Goal: Task Accomplishment & Management: Manage account settings

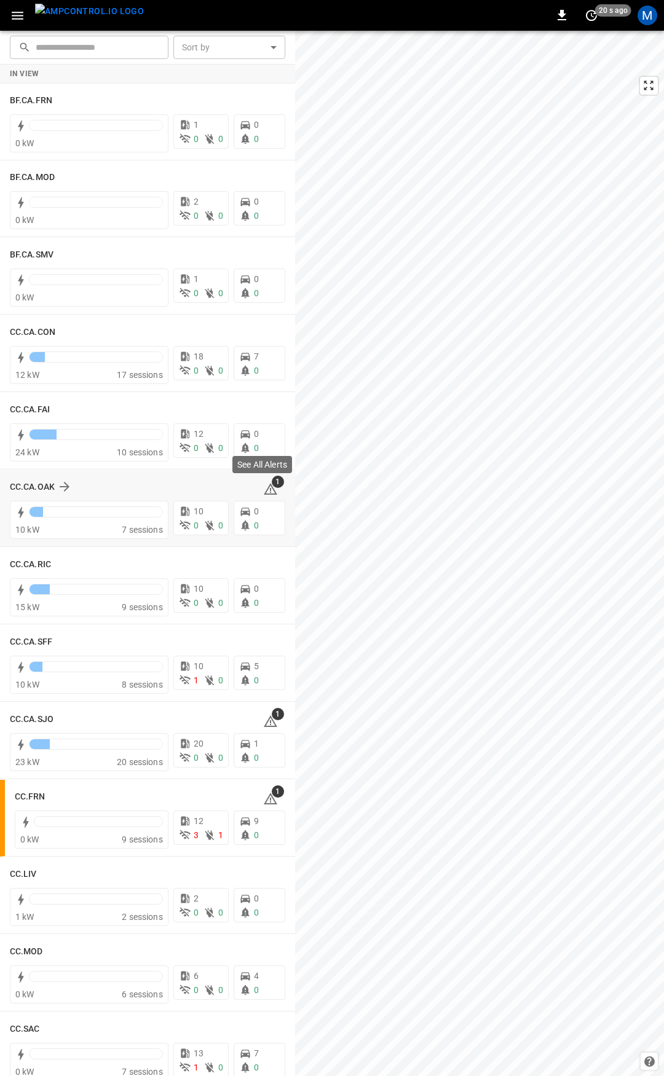
click at [263, 485] on icon at bounding box center [270, 489] width 15 height 15
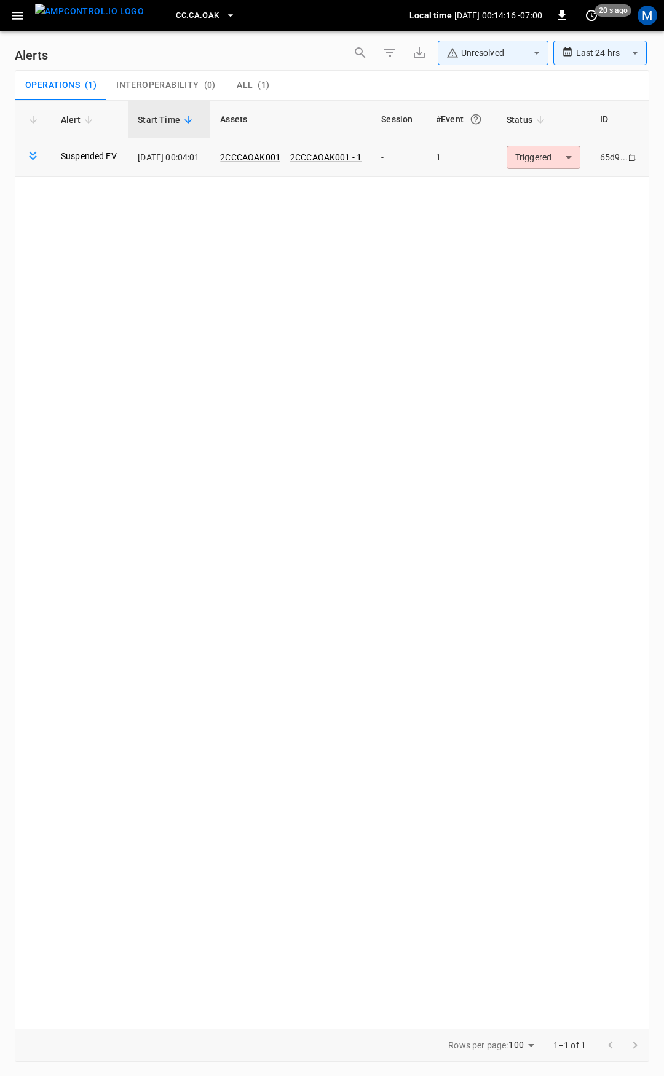
click at [555, 147] on body "**********" at bounding box center [332, 536] width 664 height 1072
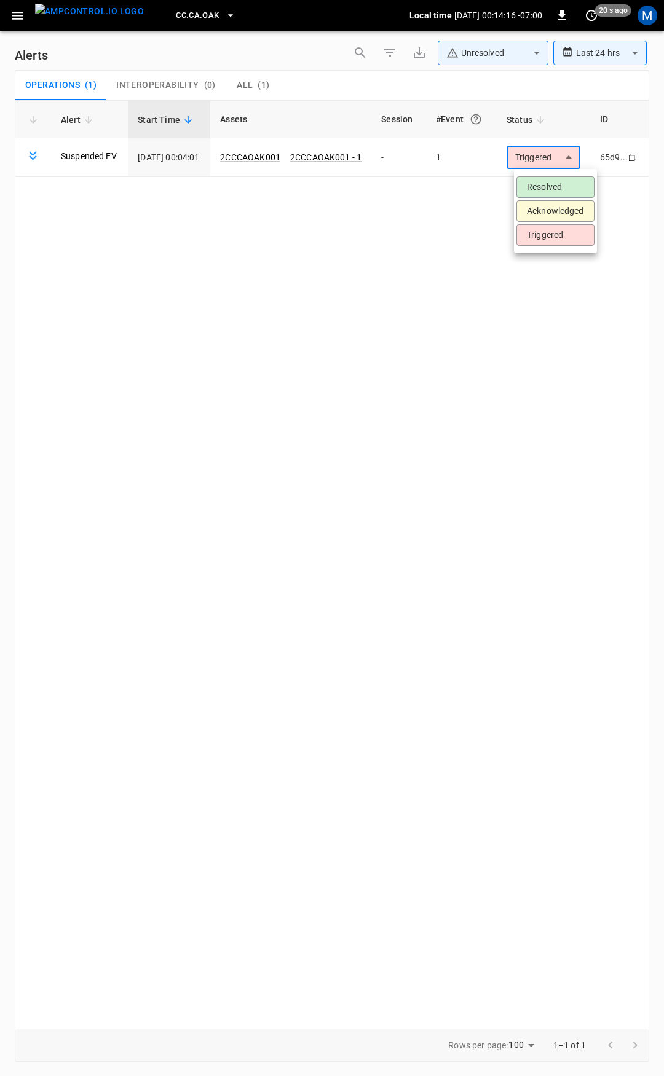
click at [534, 190] on li "Resolved" at bounding box center [555, 187] width 78 height 22
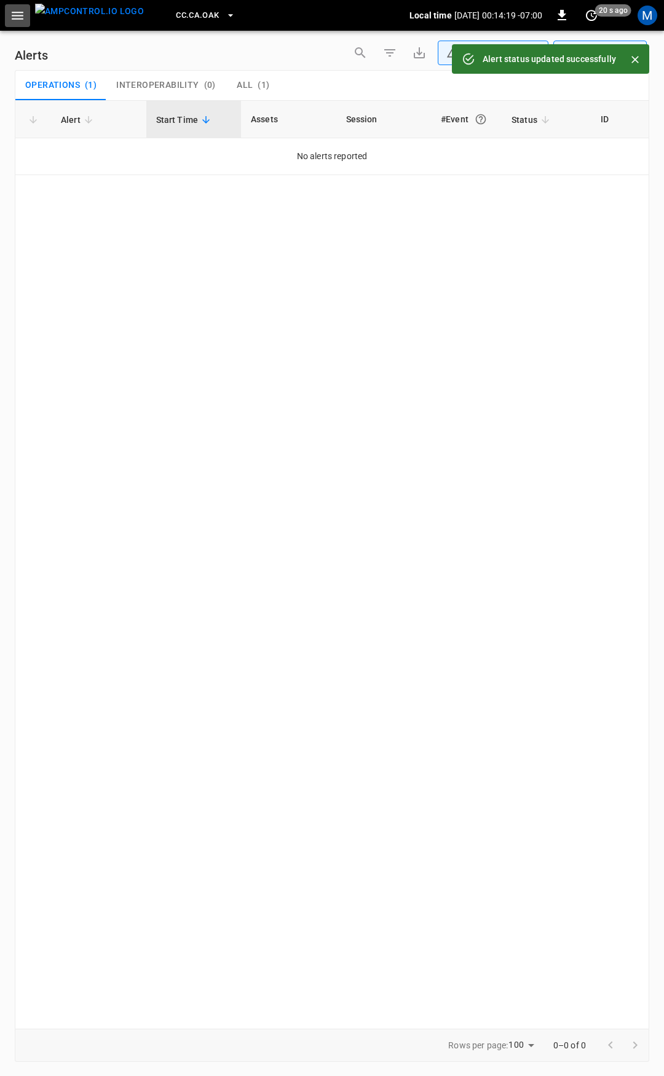
click at [15, 15] on icon "button" at bounding box center [18, 16] width 12 height 8
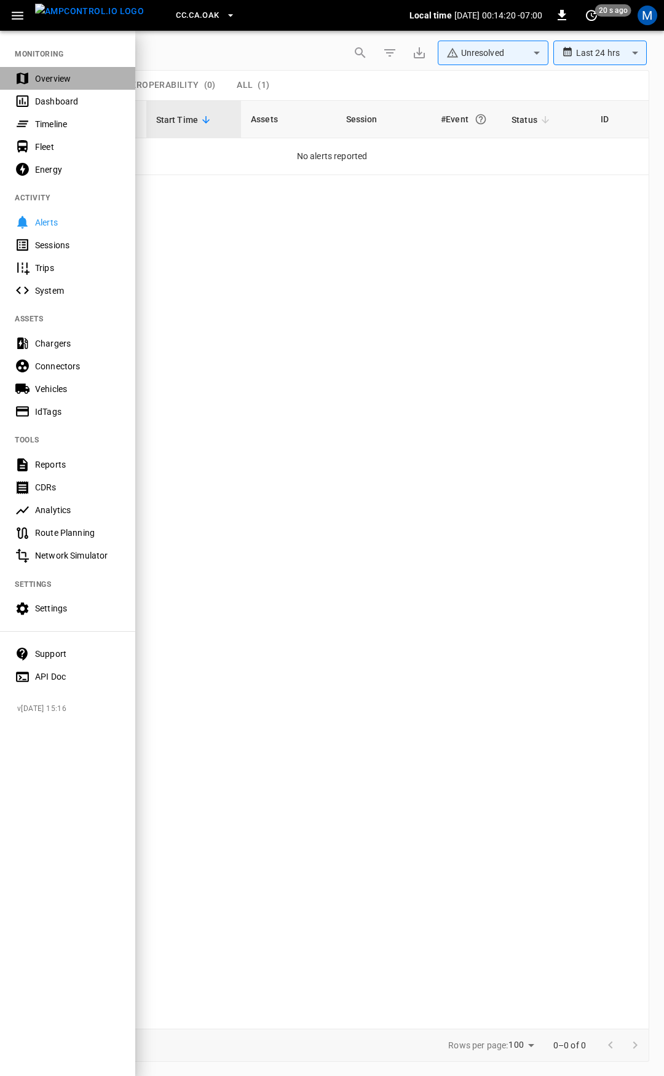
drag, startPoint x: 15, startPoint y: 21, endPoint x: 51, endPoint y: 77, distance: 66.6
click at [51, 77] on div "Overview" at bounding box center [77, 79] width 85 height 12
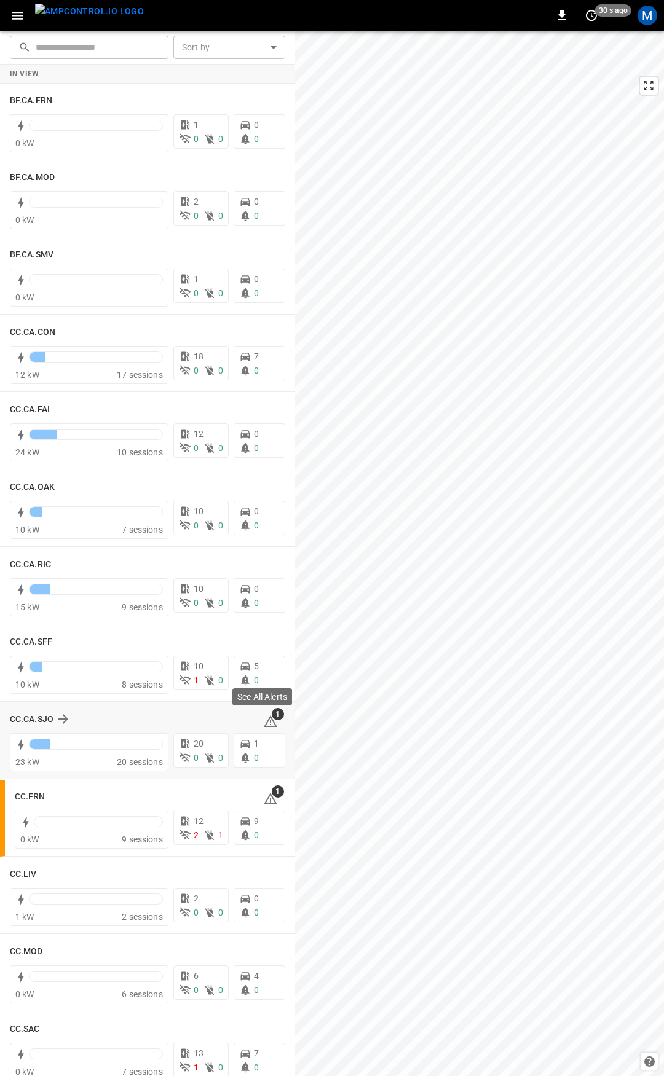
click at [263, 721] on icon at bounding box center [270, 721] width 15 height 15
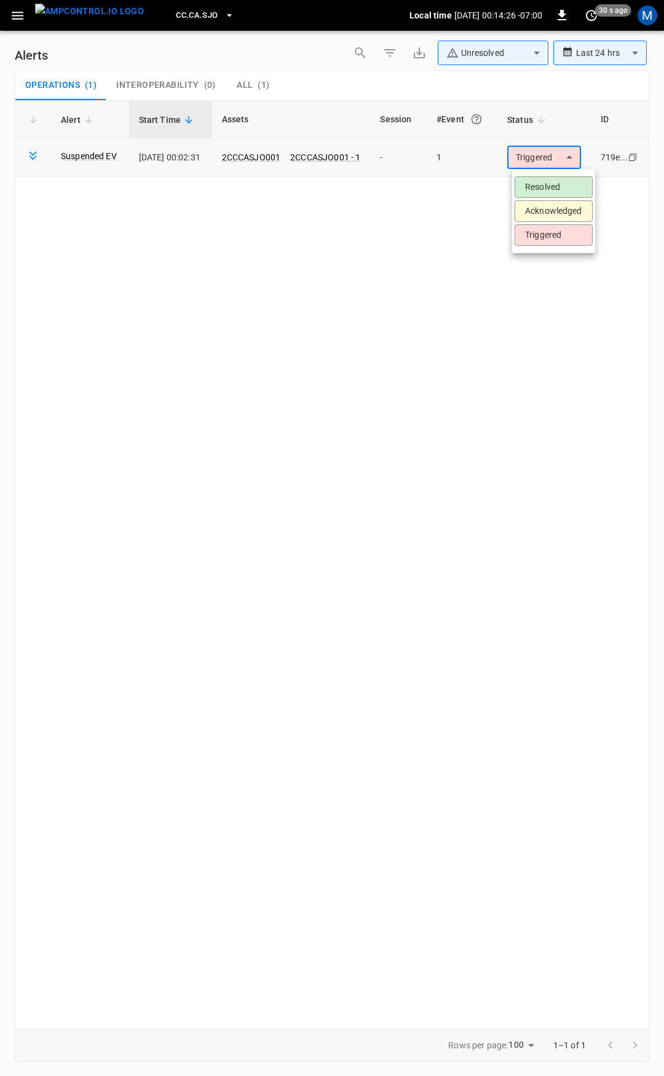
click at [568, 159] on body "**********" at bounding box center [332, 536] width 664 height 1072
click at [561, 192] on li "Resolved" at bounding box center [553, 187] width 78 height 22
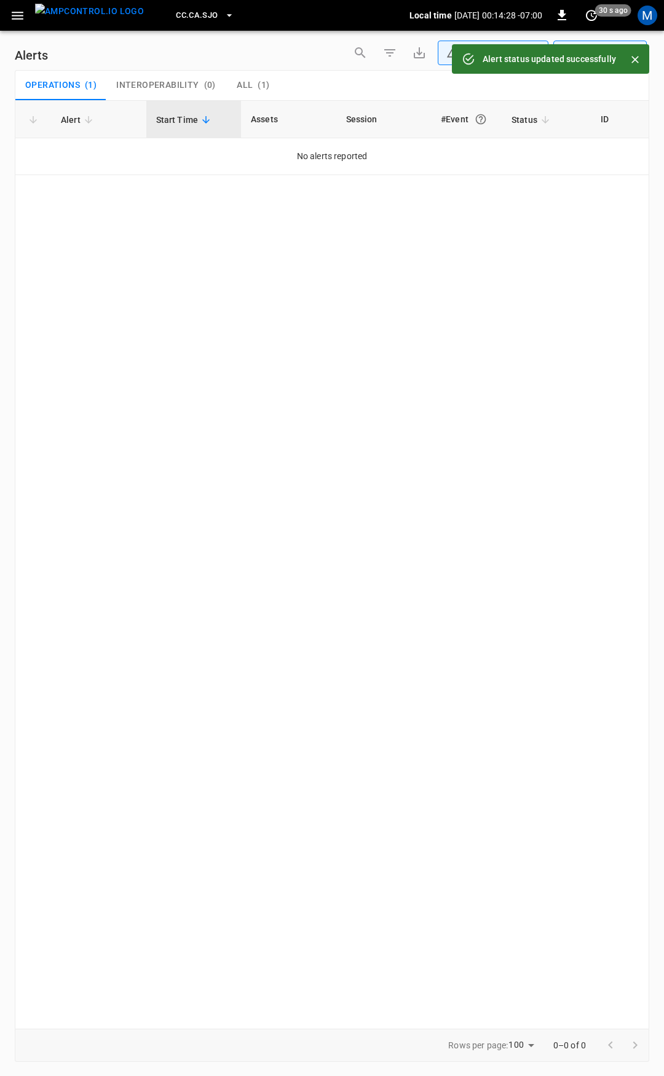
click at [15, 19] on icon "button" at bounding box center [17, 15] width 15 height 15
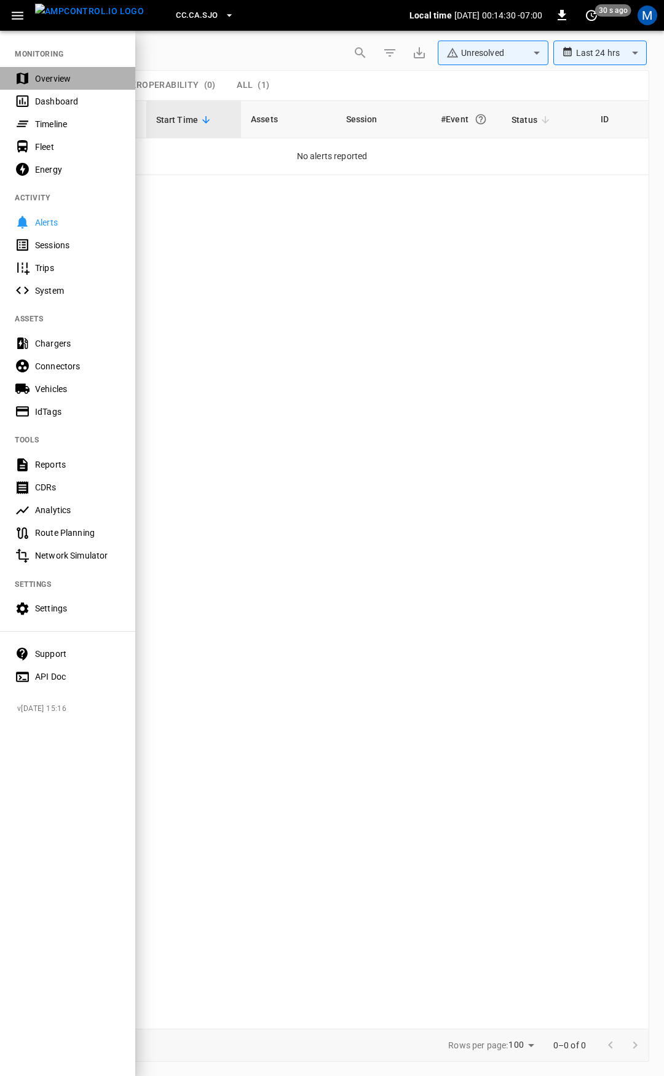
click at [43, 73] on div "Overview" at bounding box center [77, 79] width 85 height 12
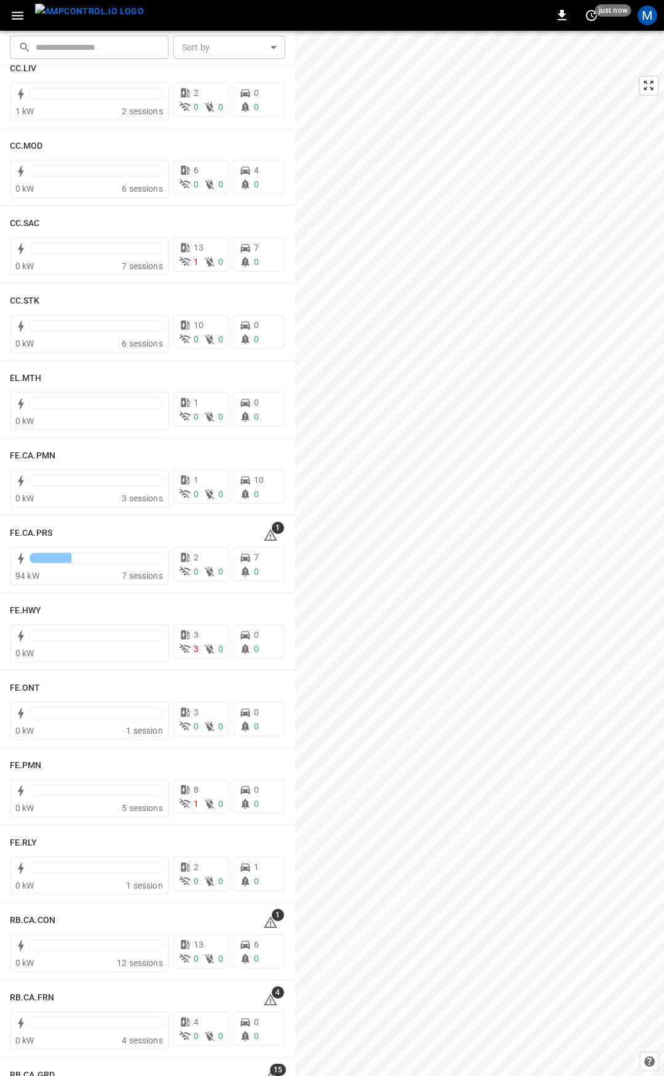
scroll to position [806, 0]
click at [267, 535] on icon at bounding box center [270, 534] width 15 height 15
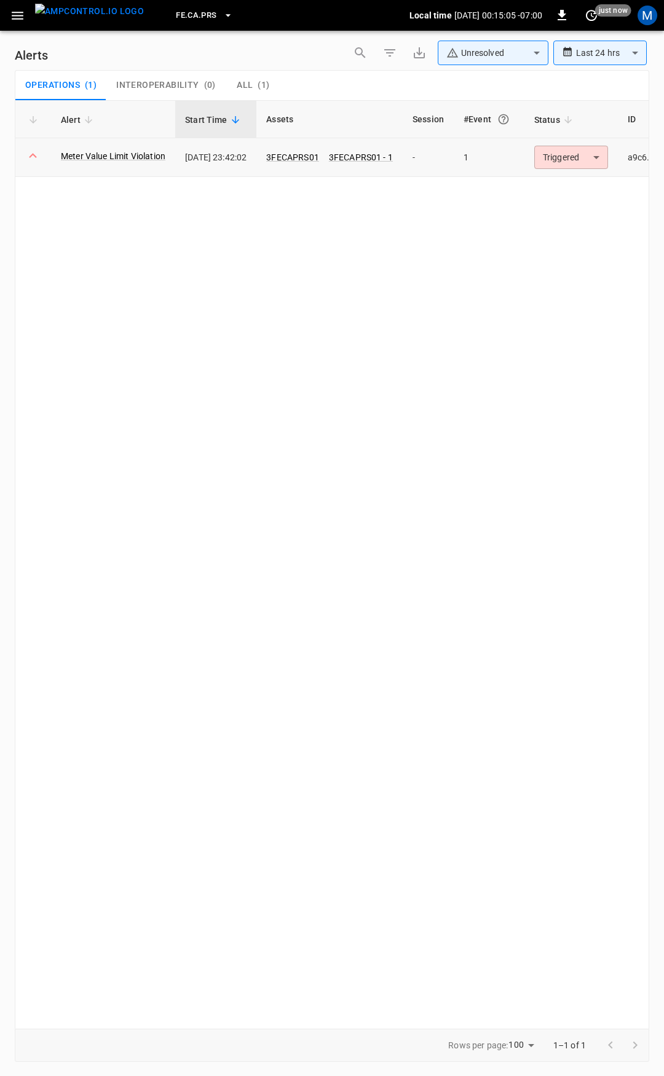
click at [605, 157] on body "**********" at bounding box center [332, 536] width 664 height 1072
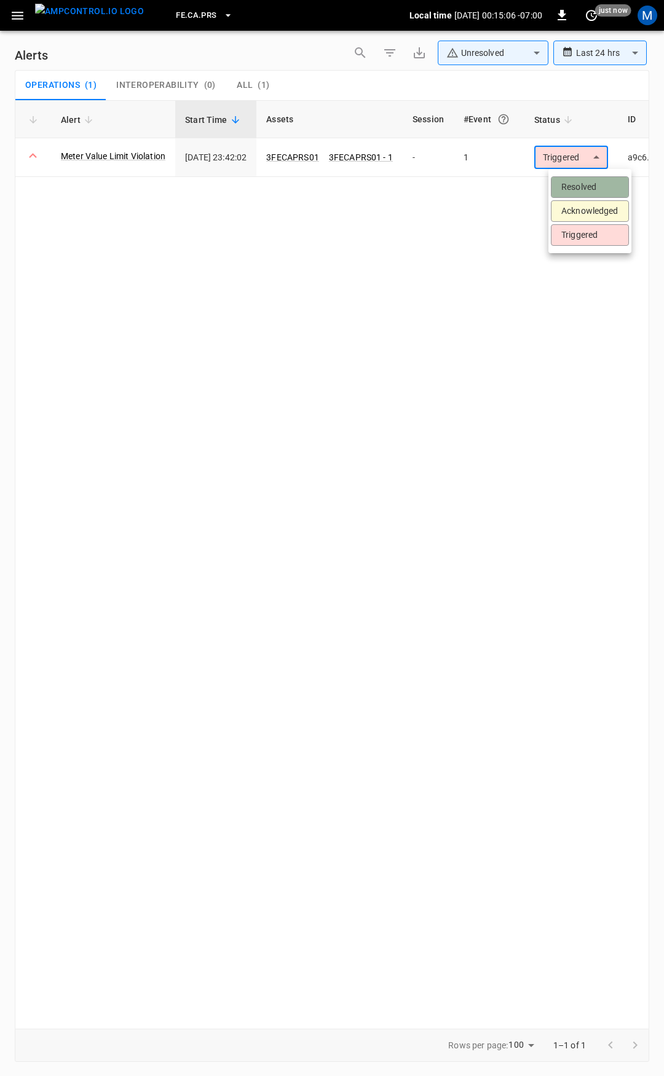
click at [589, 184] on li "Resolved" at bounding box center [590, 187] width 78 height 22
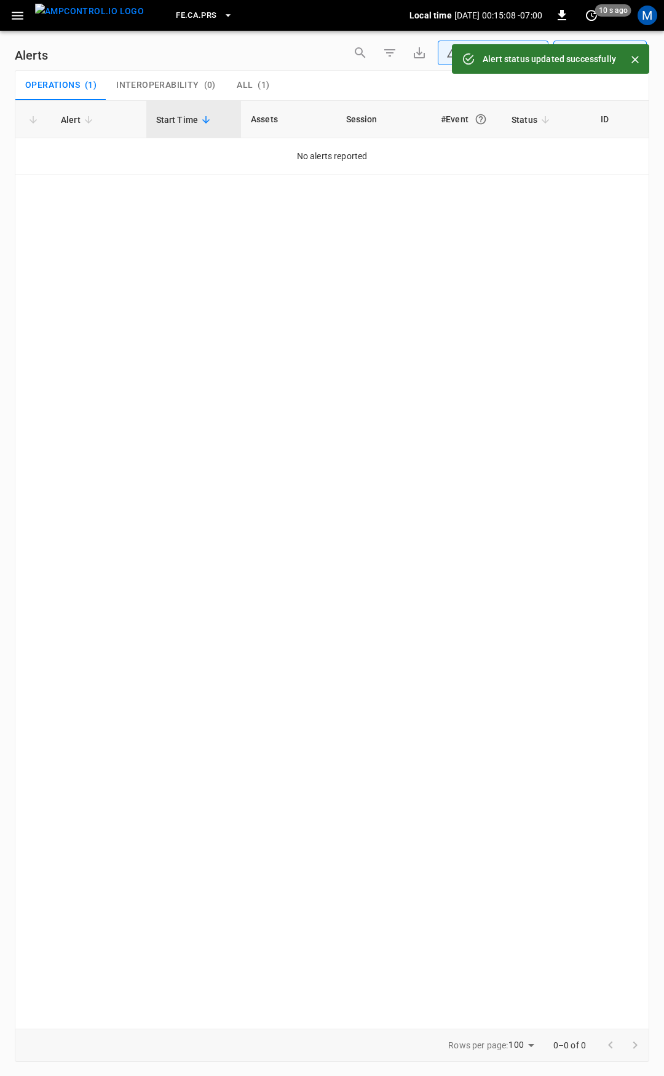
click at [18, 16] on icon "button" at bounding box center [18, 16] width 12 height 8
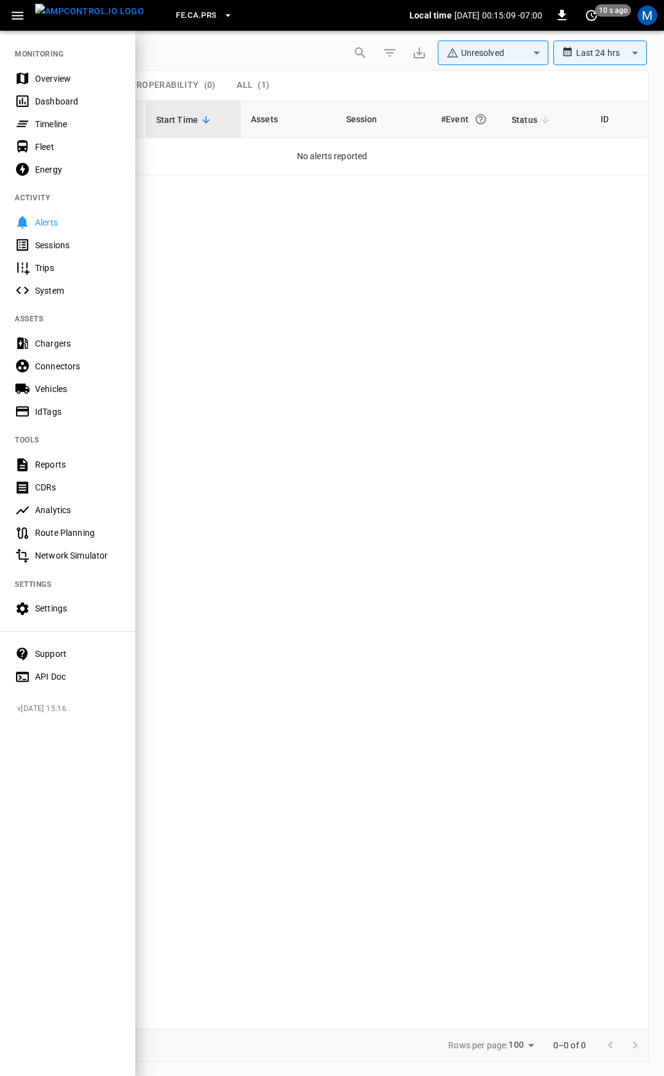
click at [45, 80] on div "Overview" at bounding box center [77, 79] width 85 height 12
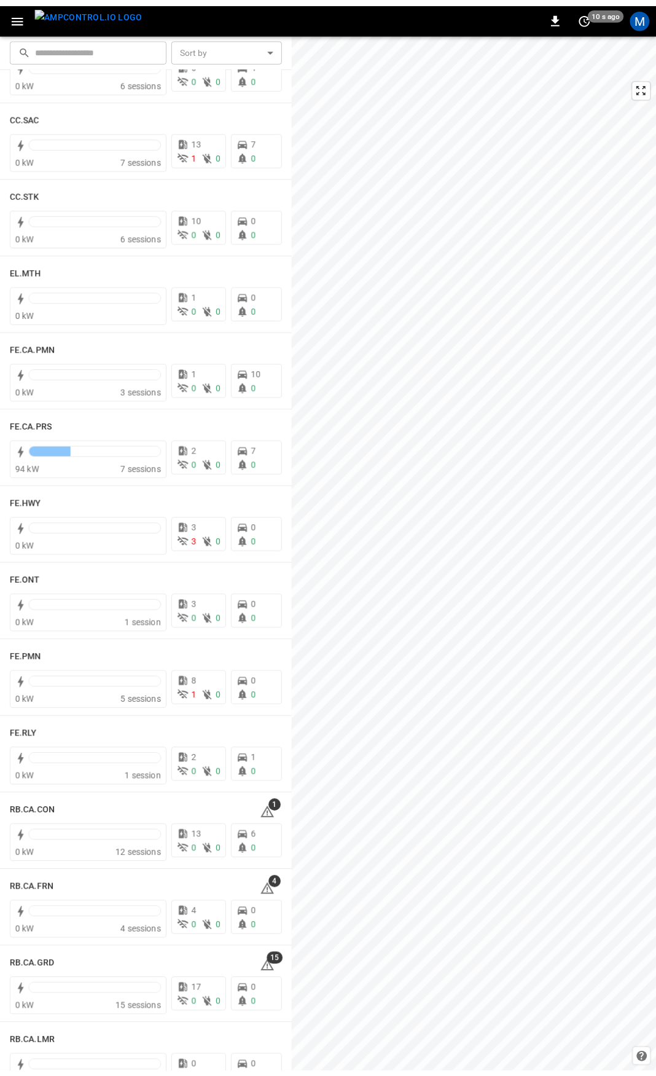
scroll to position [977, 0]
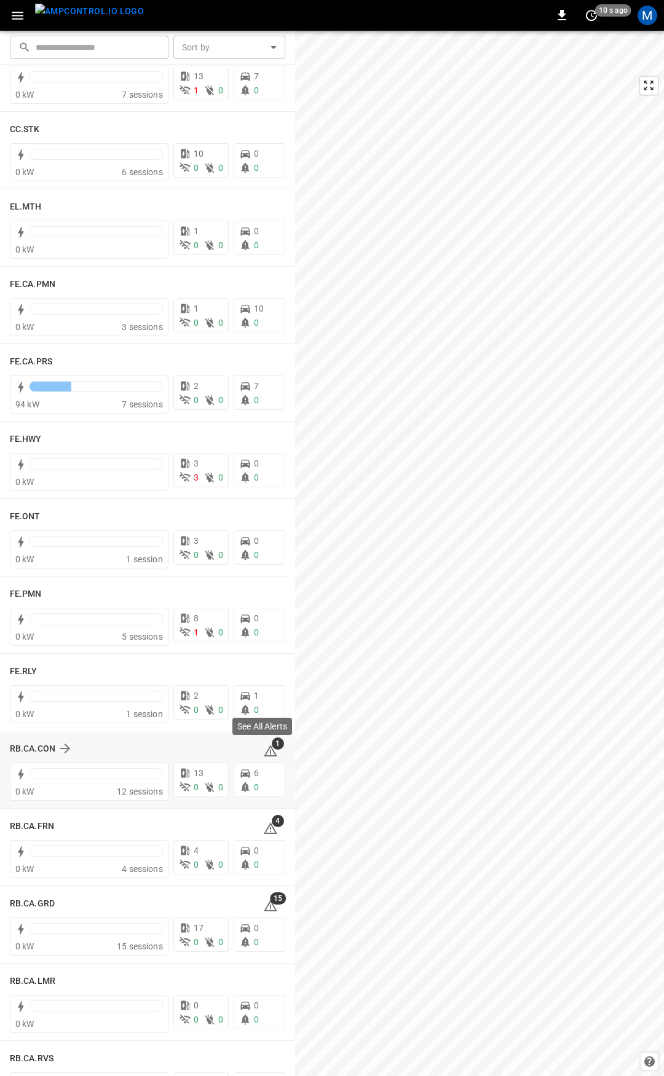
click at [263, 751] on icon at bounding box center [270, 750] width 15 height 15
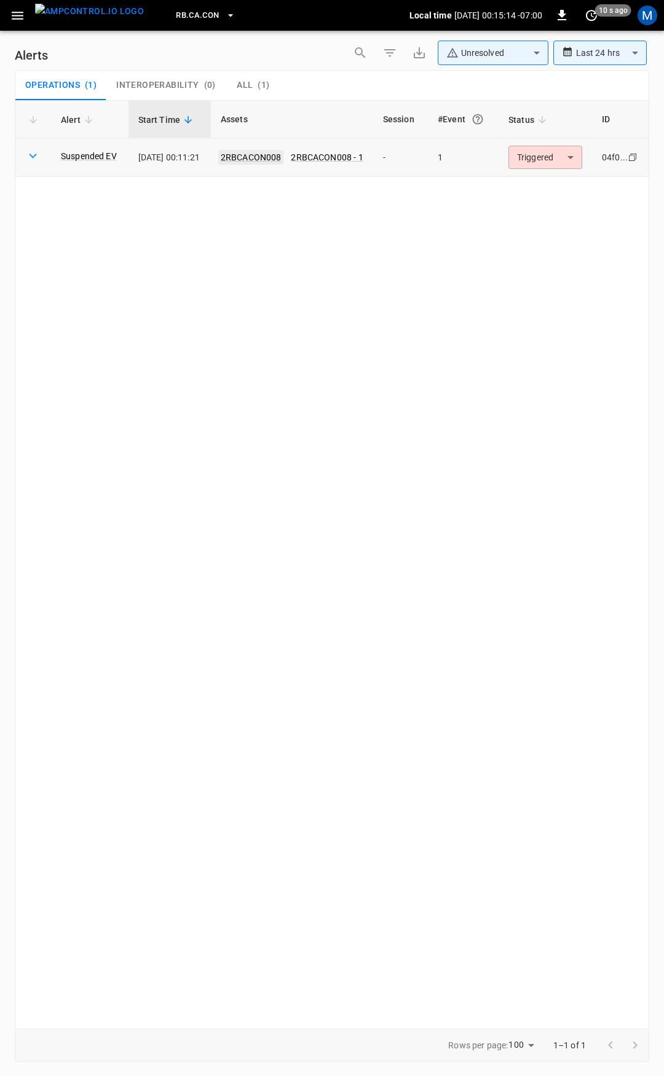
click at [251, 155] on link "2RBCACON008" at bounding box center [251, 157] width 66 height 15
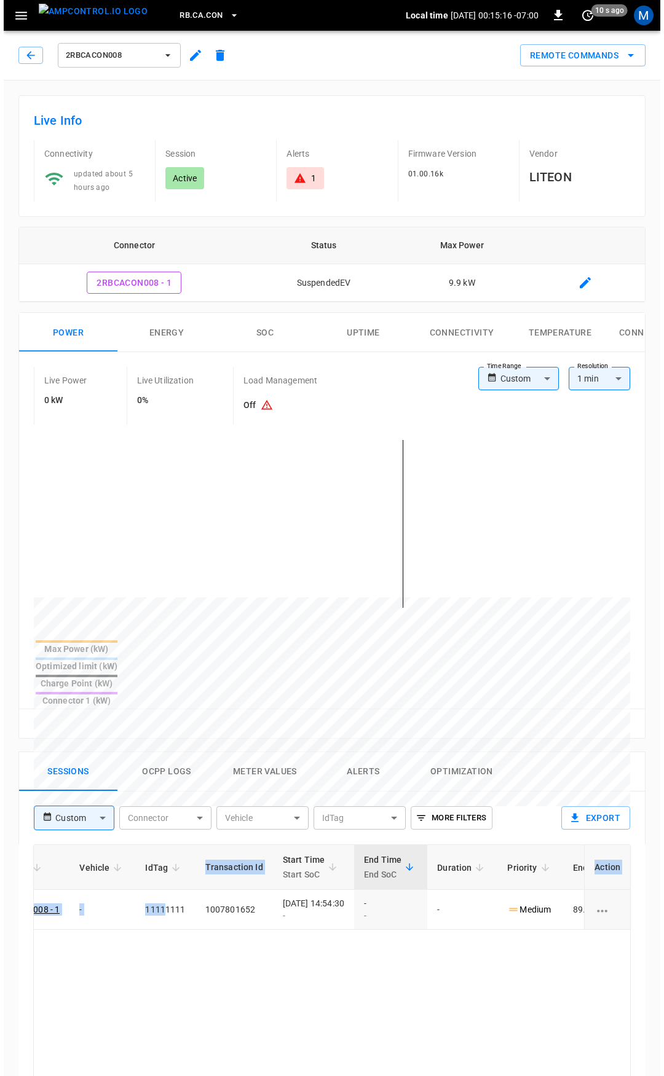
scroll to position [0, 324]
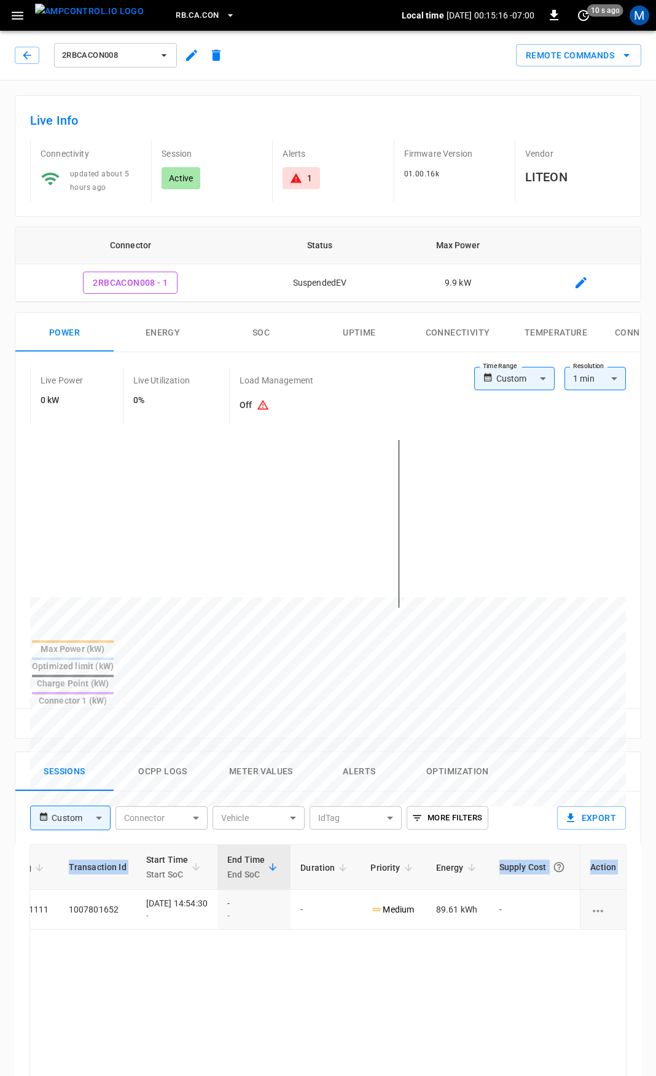
drag, startPoint x: 379, startPoint y: 869, endPoint x: 663, endPoint y: 865, distance: 283.9
click at [656, 865] on html "RB.CA.CON Local time [DATE] 00:15:16 -07:00 0 10 s ago M 2RBCACON008 Remote Com…" at bounding box center [328, 822] width 656 height 1645
click at [29, 54] on icon "button" at bounding box center [27, 55] width 12 height 12
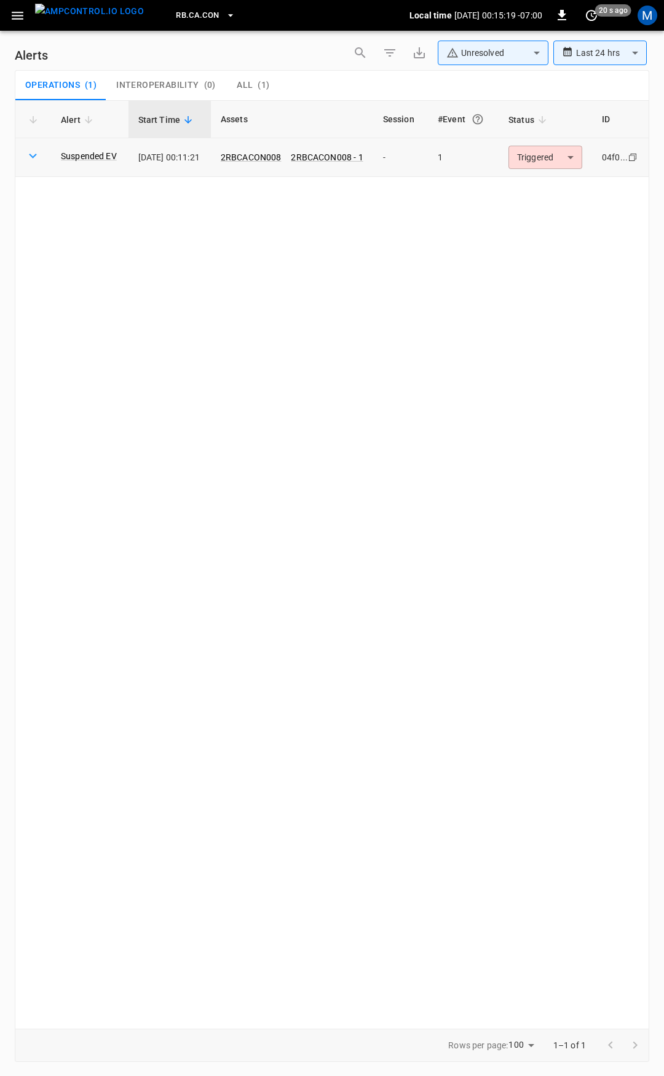
click at [578, 162] on body "**********" at bounding box center [332, 536] width 664 height 1072
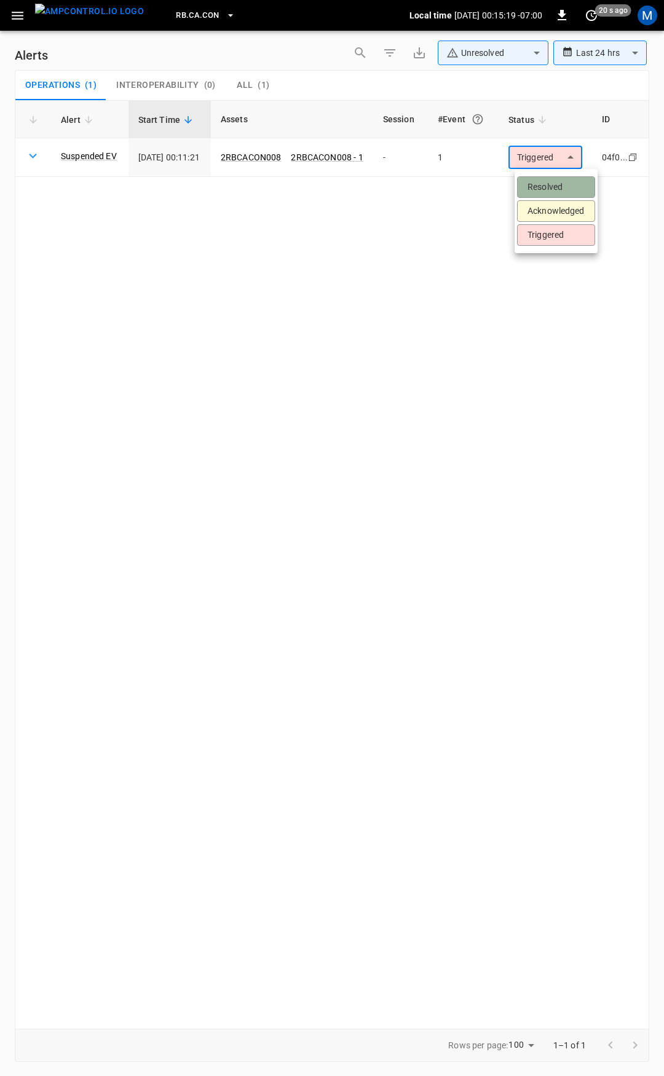
click at [563, 182] on li "Resolved" at bounding box center [556, 187] width 78 height 22
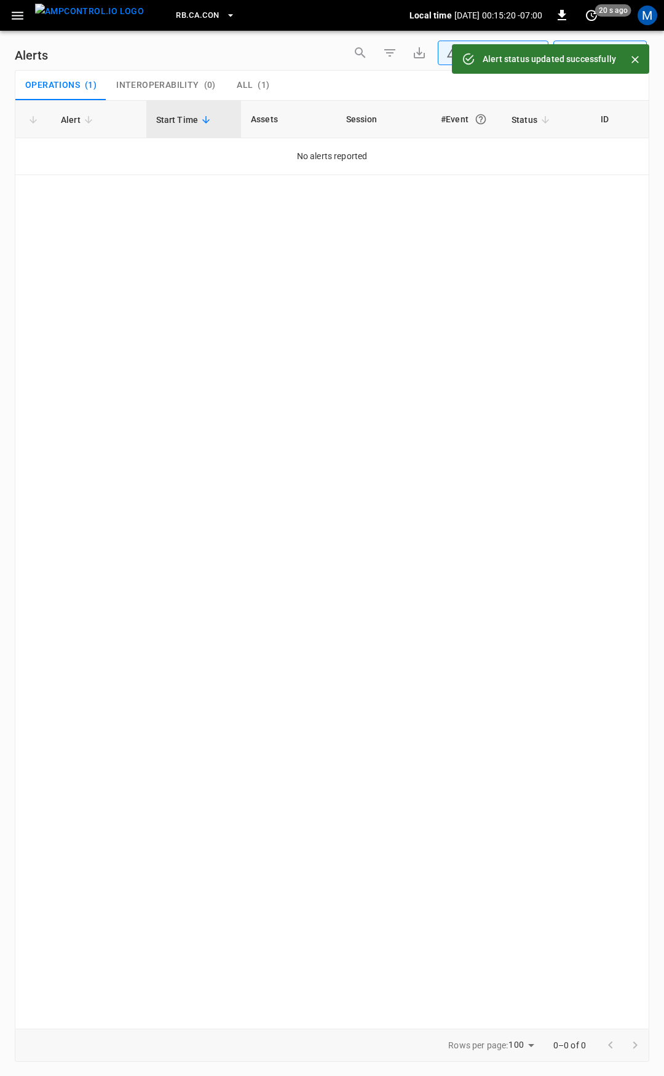
click at [14, 9] on icon "button" at bounding box center [17, 15] width 15 height 15
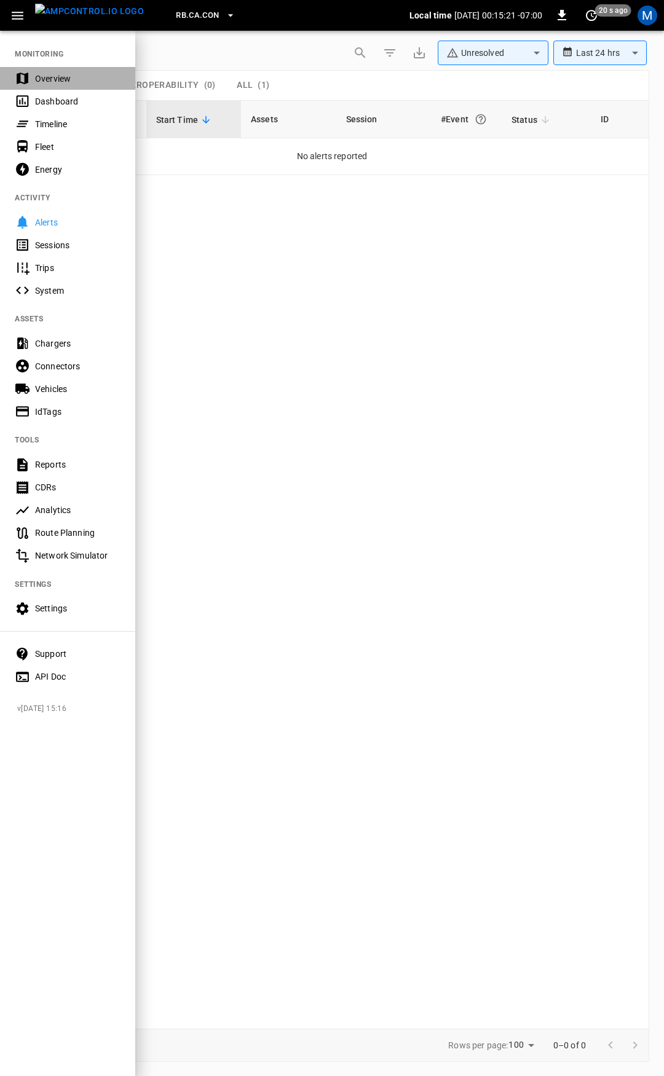
click at [72, 77] on div "Overview" at bounding box center [77, 79] width 85 height 12
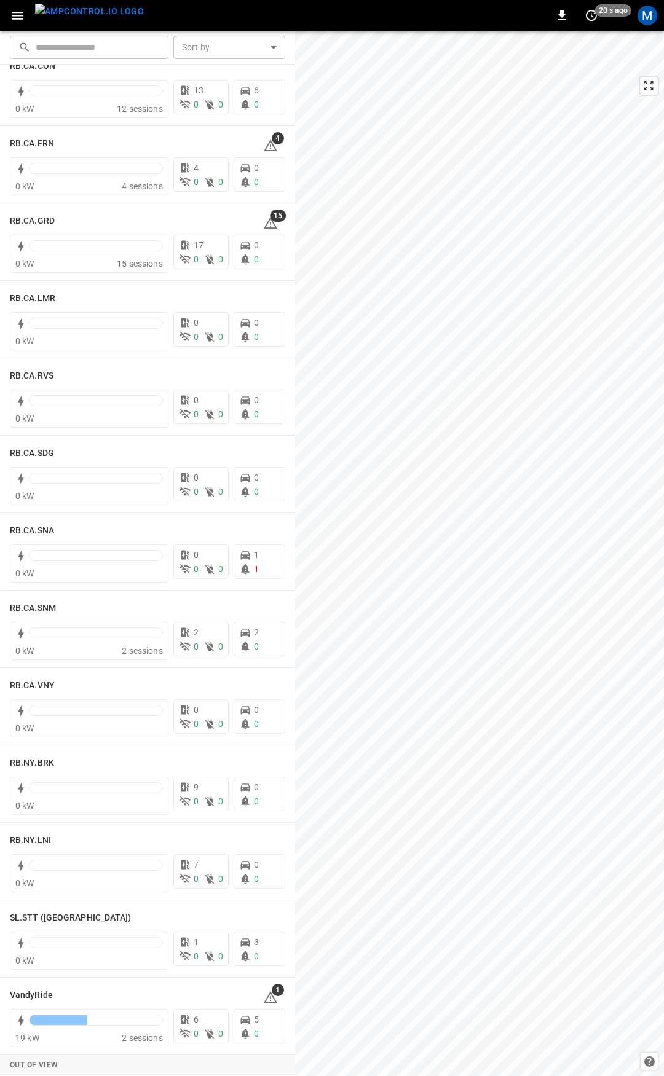
scroll to position [1677, 0]
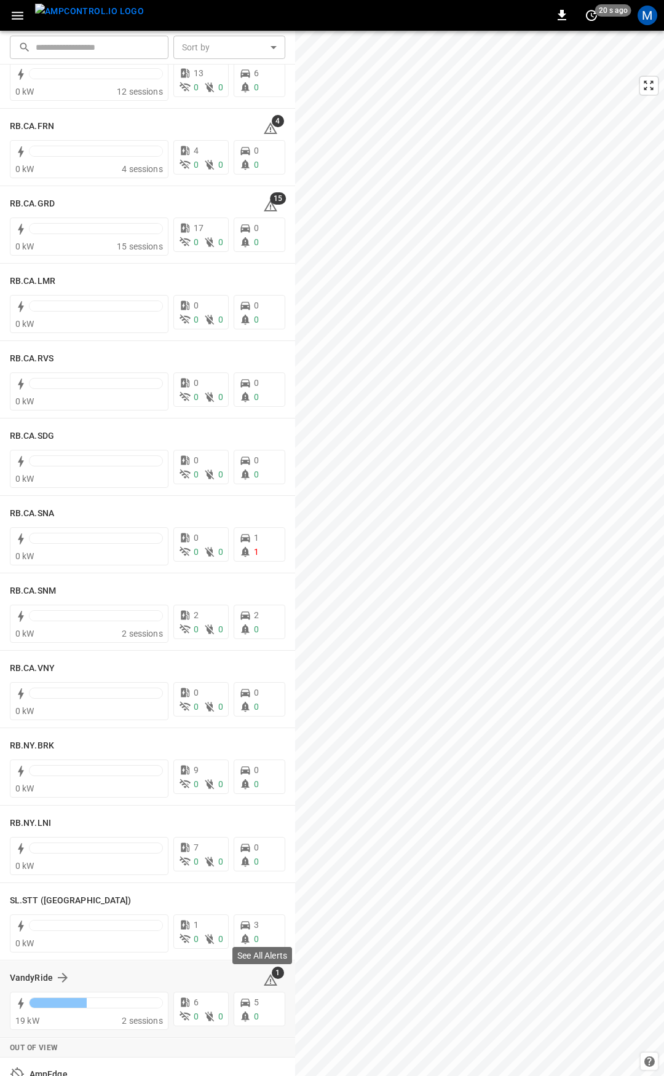
click at [264, 977] on icon at bounding box center [271, 980] width 14 height 12
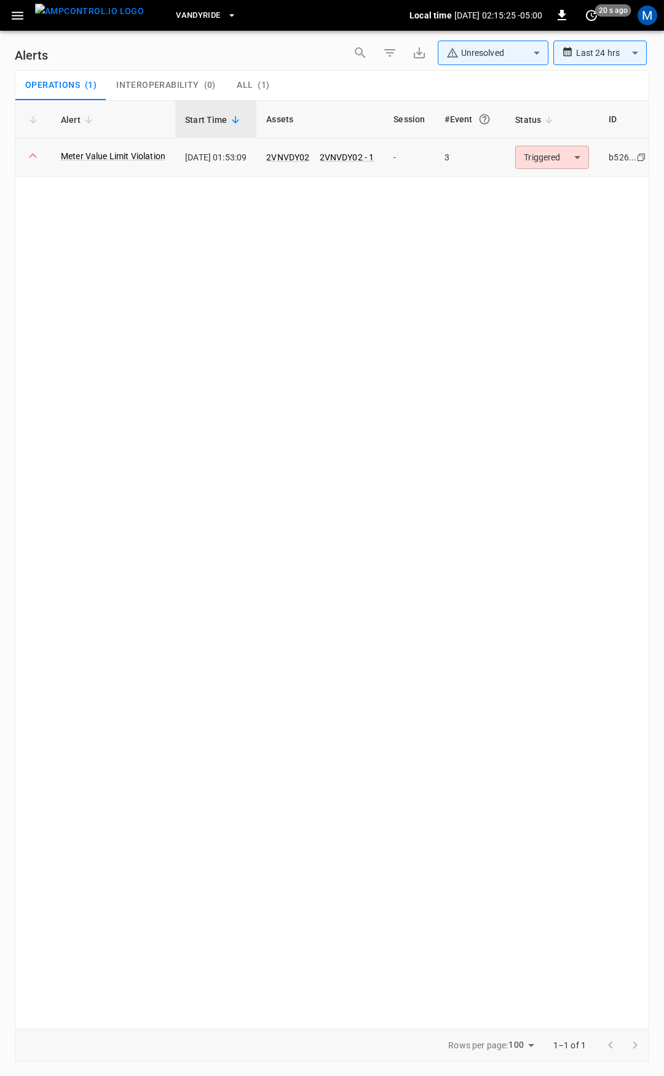
click at [562, 152] on body "**********" at bounding box center [332, 536] width 664 height 1072
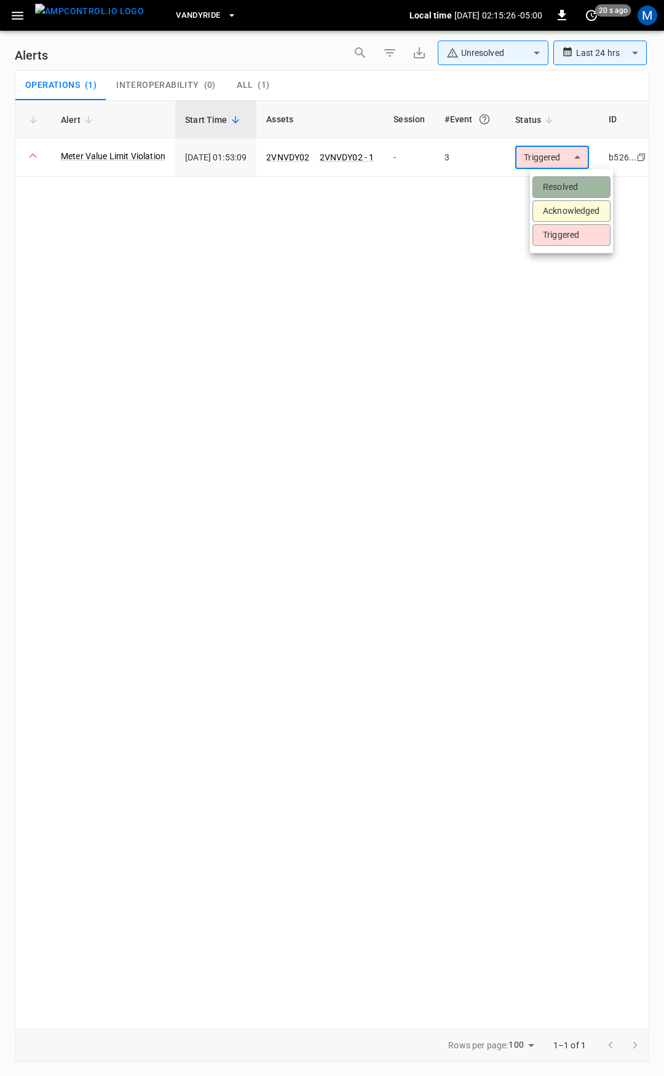
click at [573, 192] on li "Resolved" at bounding box center [571, 187] width 78 height 22
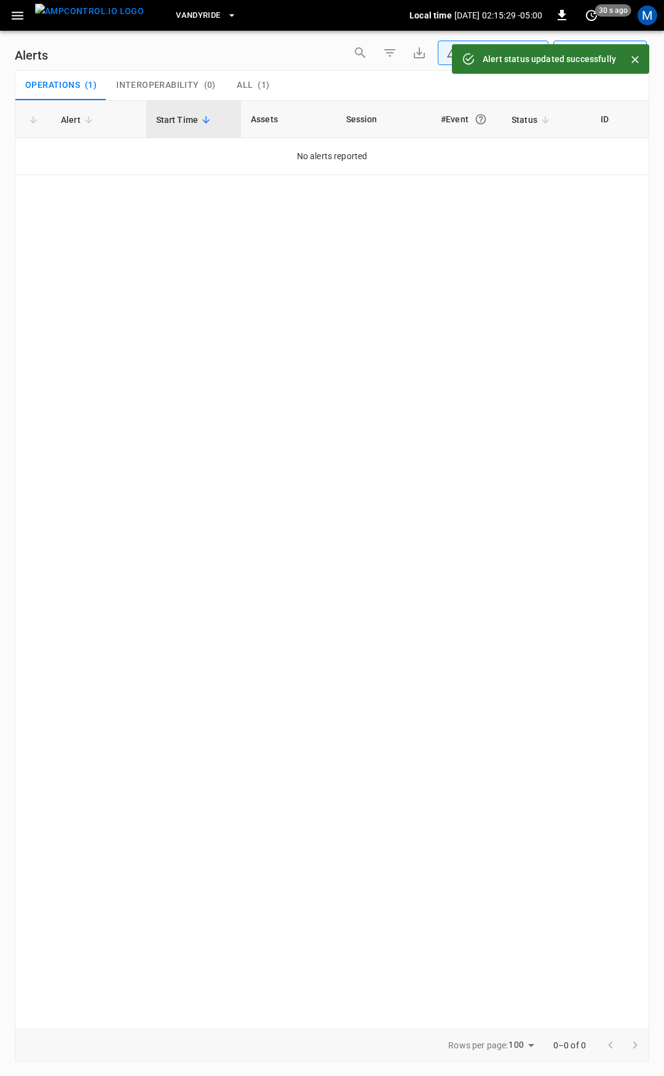
drag, startPoint x: 6, startPoint y: 14, endPoint x: 34, endPoint y: 30, distance: 31.9
click at [6, 14] on button "button" at bounding box center [17, 15] width 25 height 23
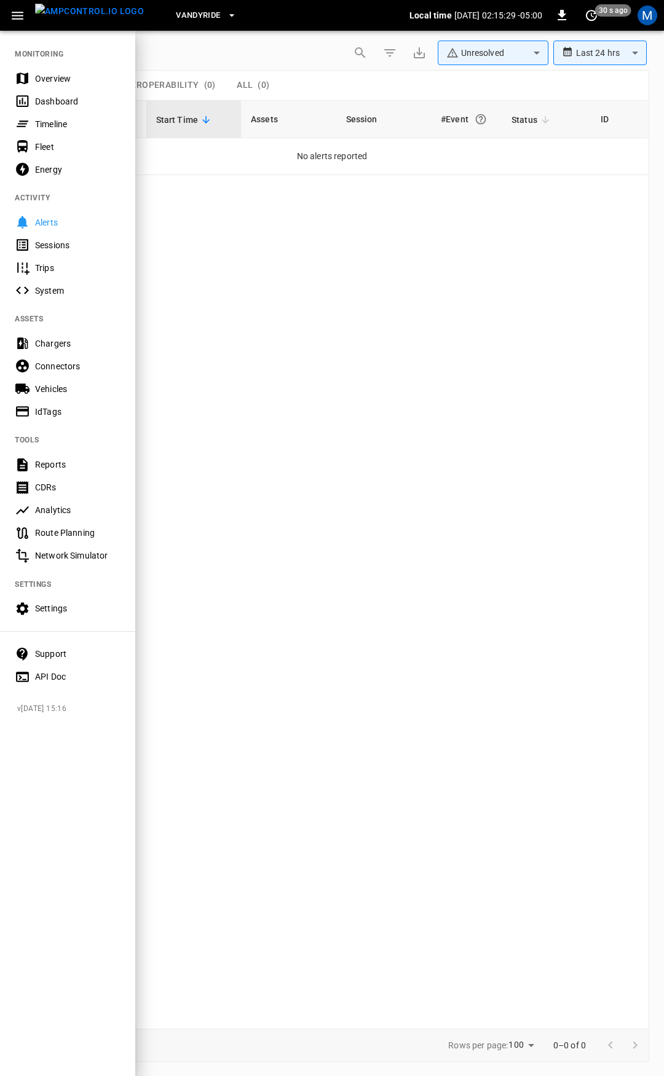
click at [77, 73] on div "Overview" at bounding box center [77, 79] width 85 height 12
